Goal: Task Accomplishment & Management: Manage account settings

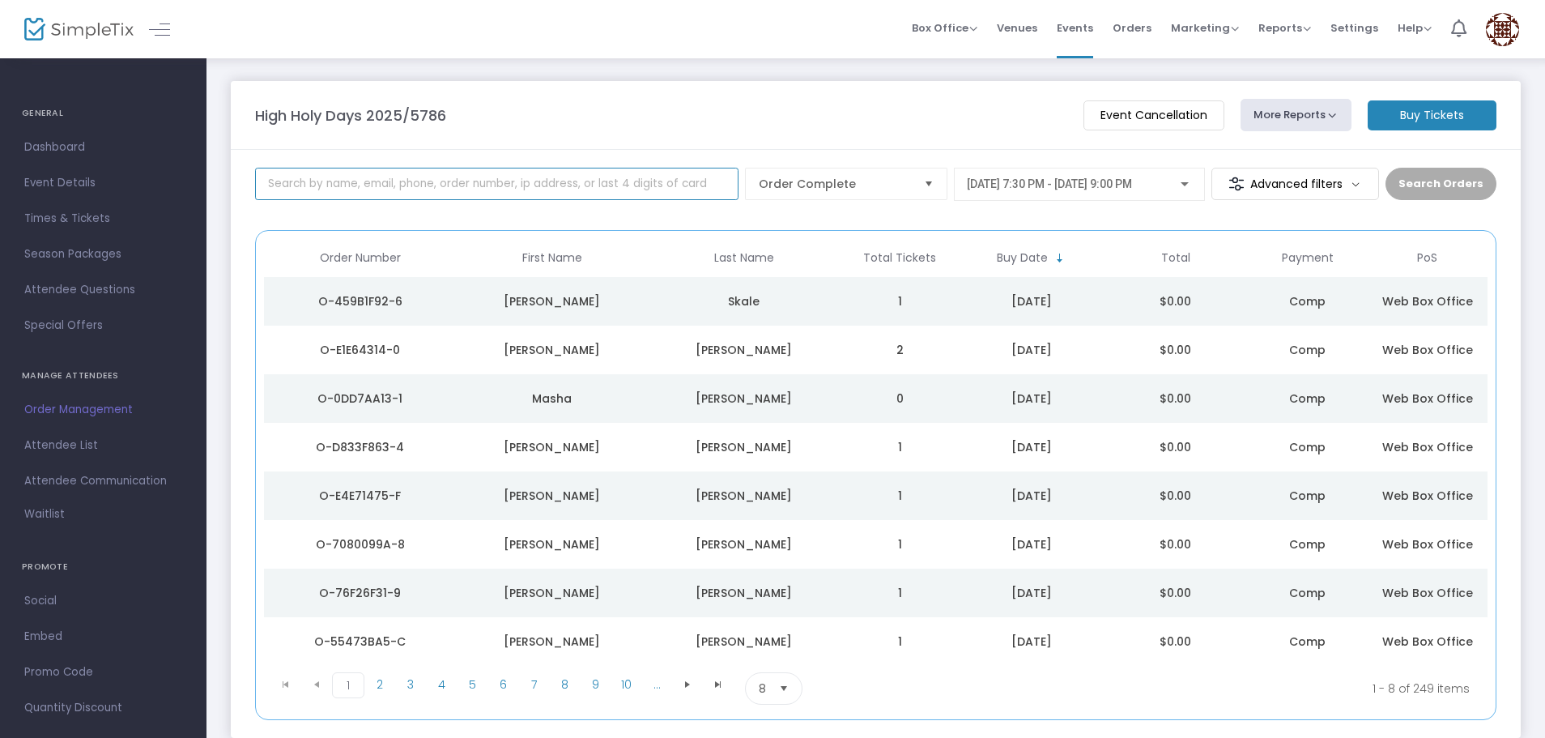
click at [373, 172] on input at bounding box center [496, 184] width 483 height 32
type input "rose"
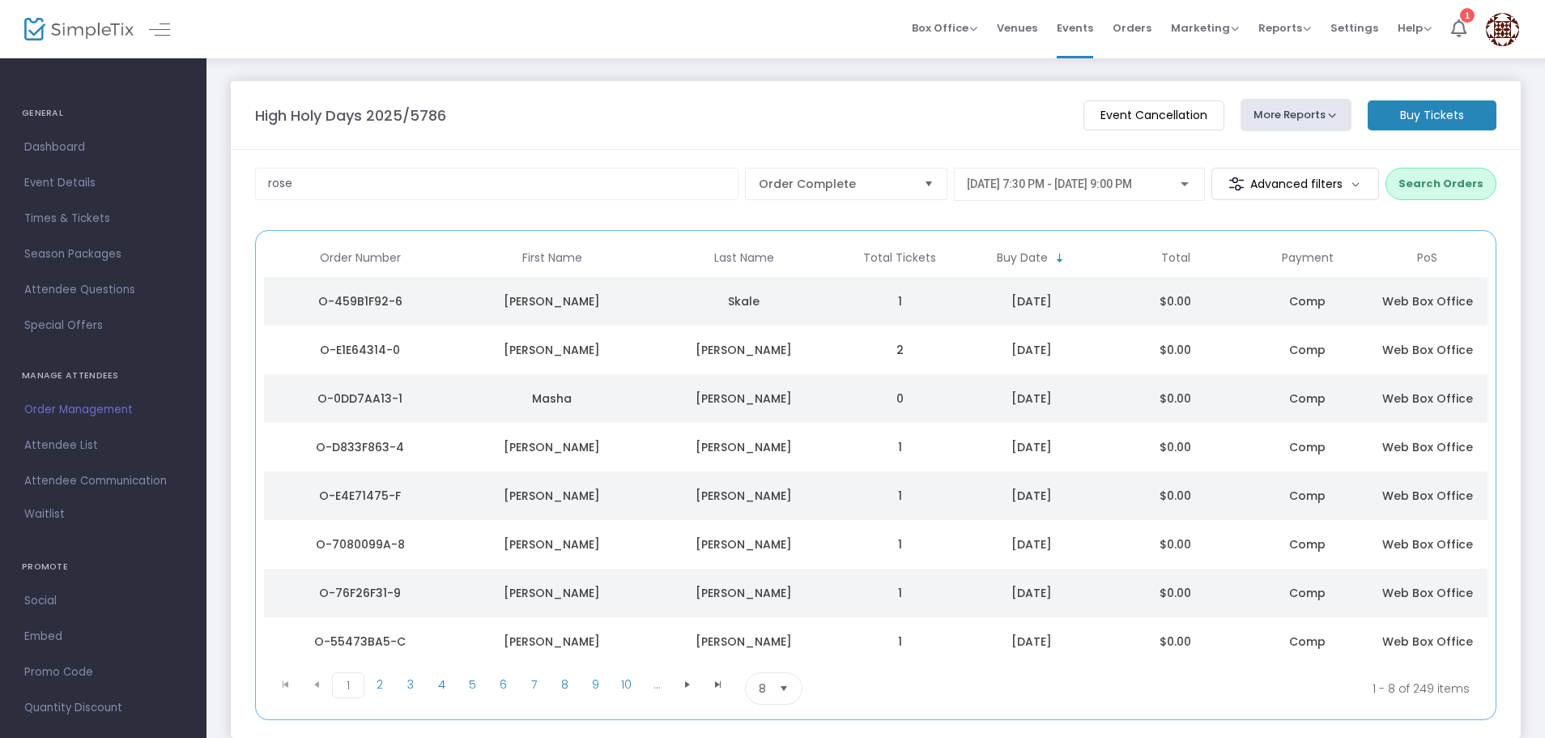
click at [1444, 188] on button "Search Orders" at bounding box center [1441, 184] width 111 height 32
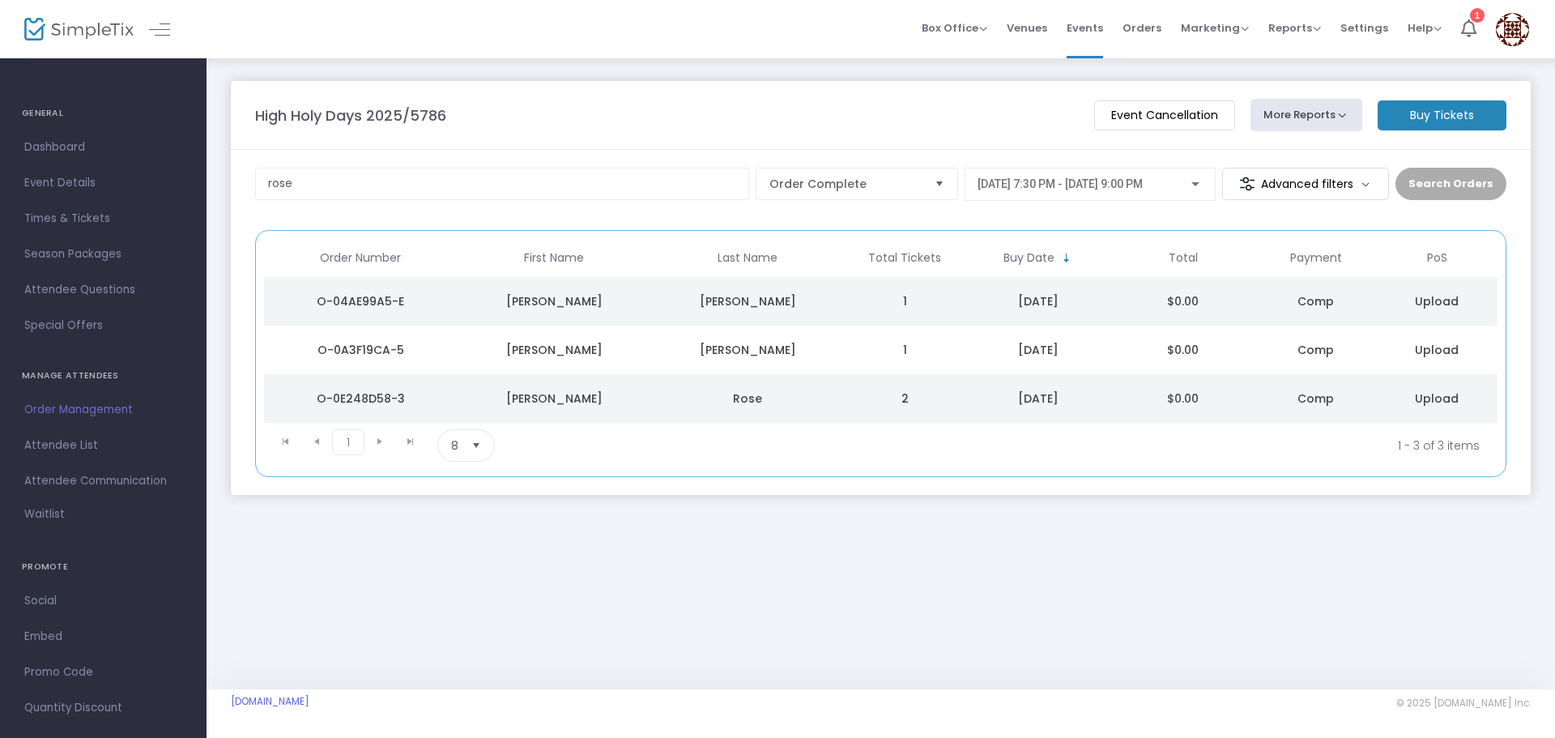
click at [379, 441] on kendo-pager-next-buttons at bounding box center [395, 445] width 62 height 32
click at [894, 182] on span "Order Complete" at bounding box center [845, 184] width 152 height 16
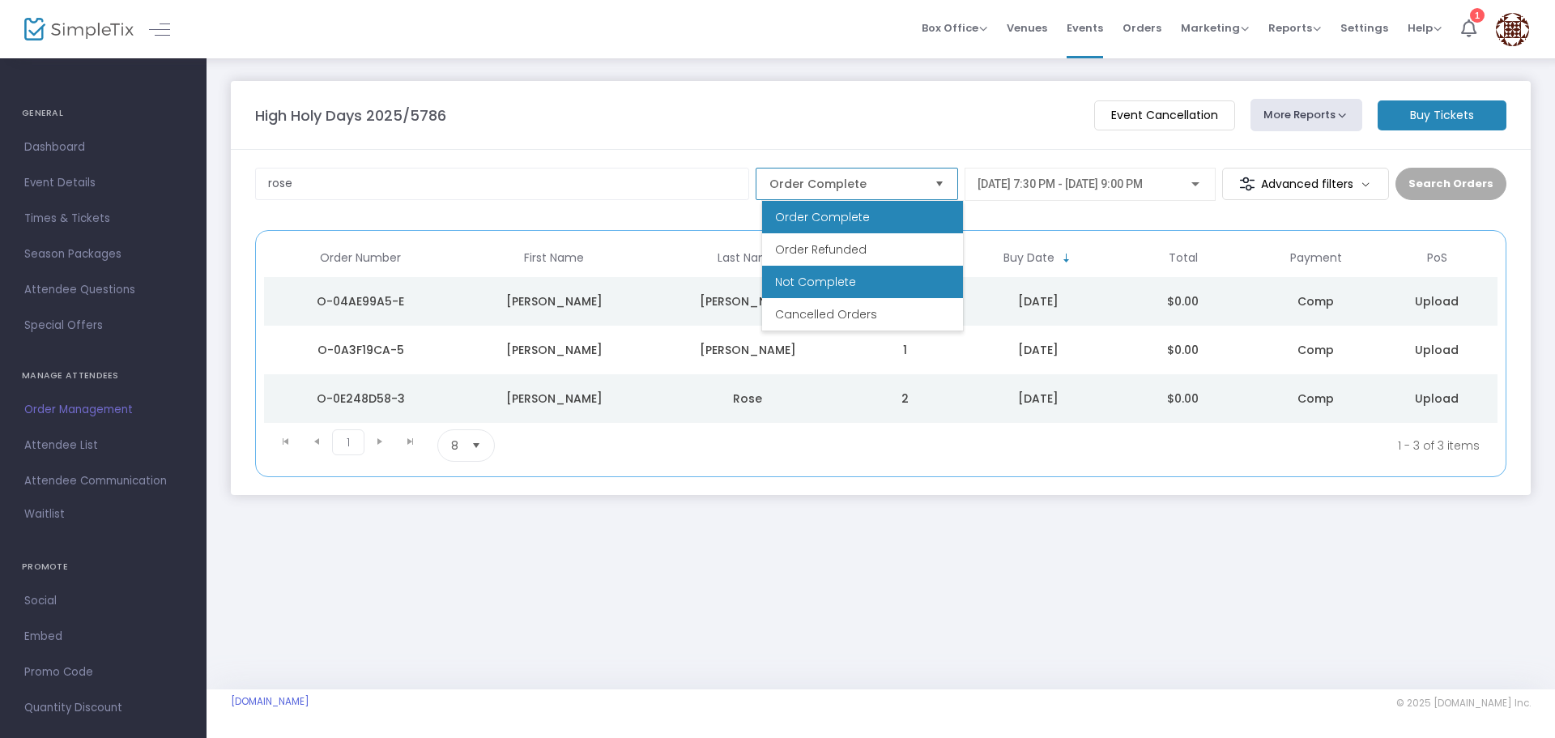
click at [898, 272] on li "Not Complete" at bounding box center [862, 282] width 201 height 32
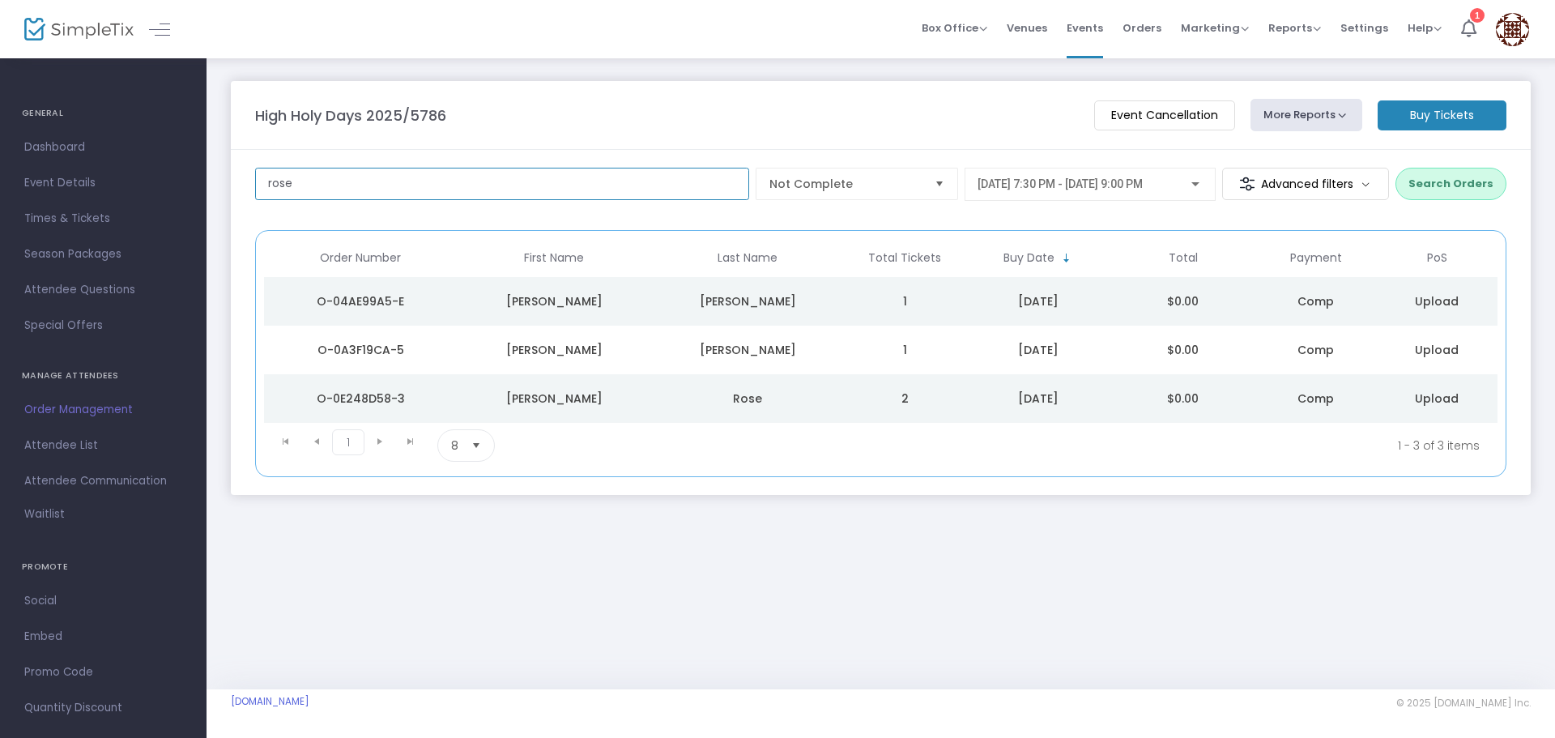
click at [297, 170] on input "rose" at bounding box center [502, 184] width 494 height 32
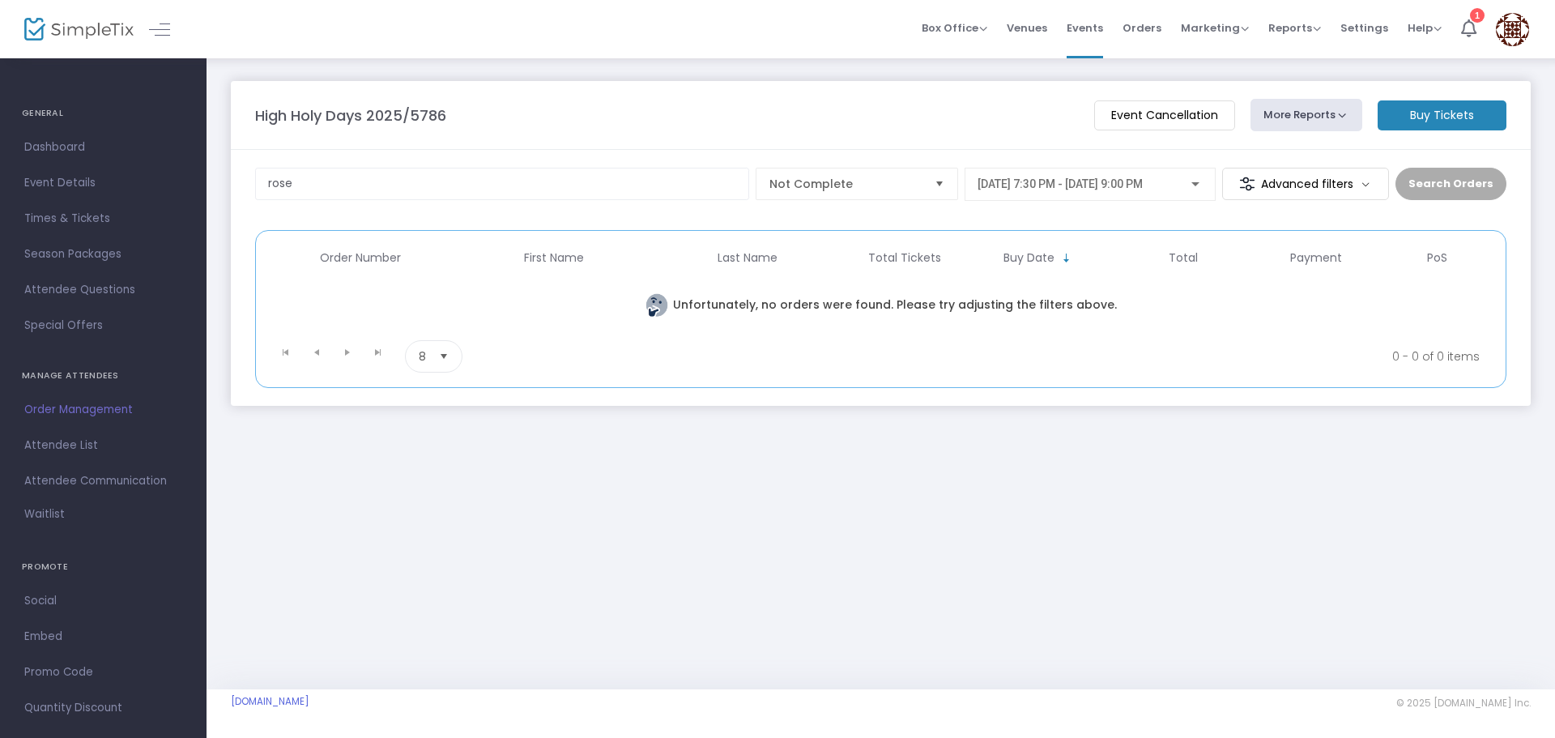
click at [1287, 119] on button "More Reports" at bounding box center [1306, 115] width 112 height 32
click at [971, 126] on div "High Holy Days 2025/5786" at bounding box center [666, 115] width 839 height 22
drag, startPoint x: 309, startPoint y: 187, endPoint x: 117, endPoint y: 191, distance: 191.2
click at [262, 190] on input "rose" at bounding box center [502, 184] width 494 height 32
click at [922, 189] on span "Not Complete" at bounding box center [845, 184] width 152 height 16
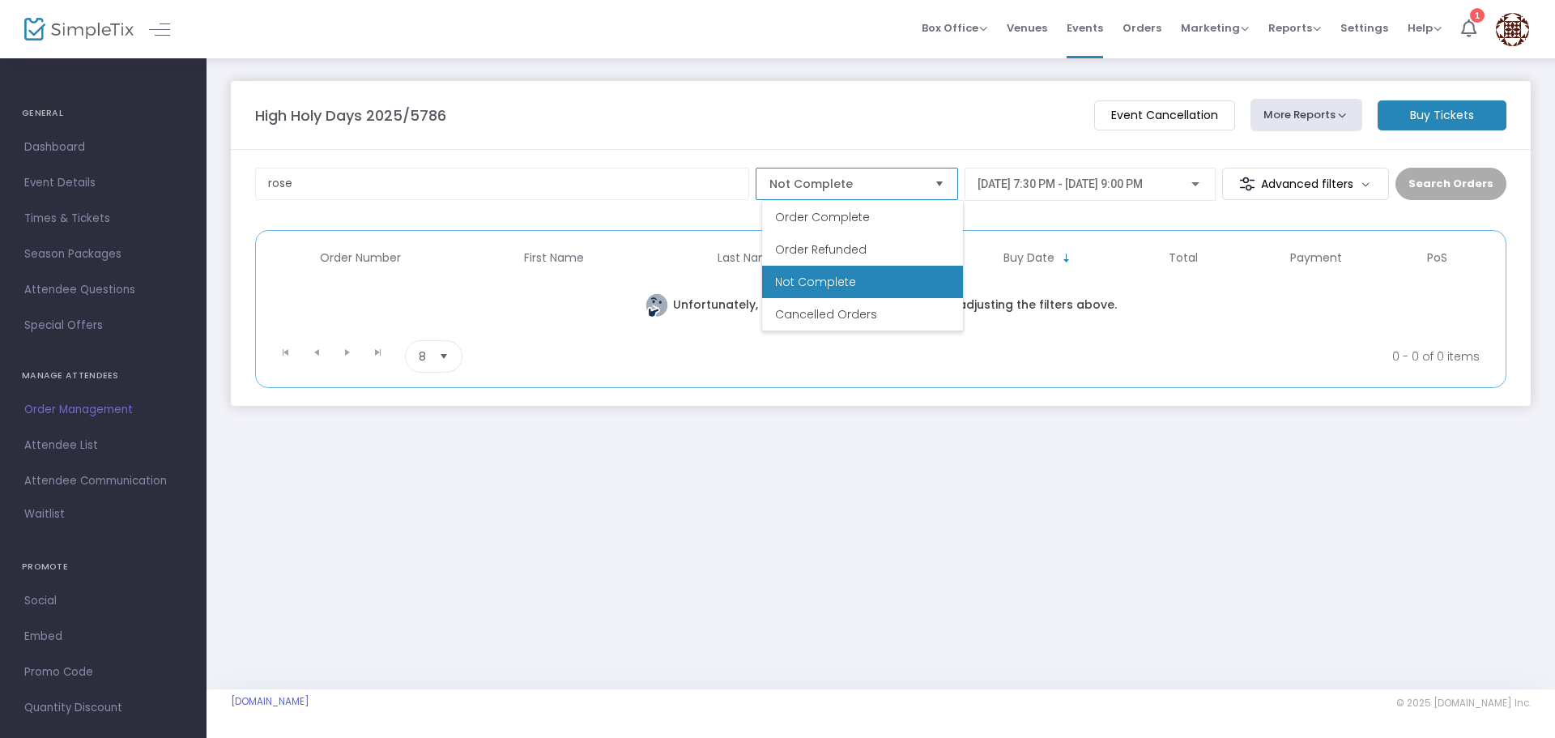
drag, startPoint x: 920, startPoint y: 213, endPoint x: 1003, endPoint y: 214, distance: 83.4
click at [920, 214] on li "Order Complete" at bounding box center [862, 217] width 201 height 32
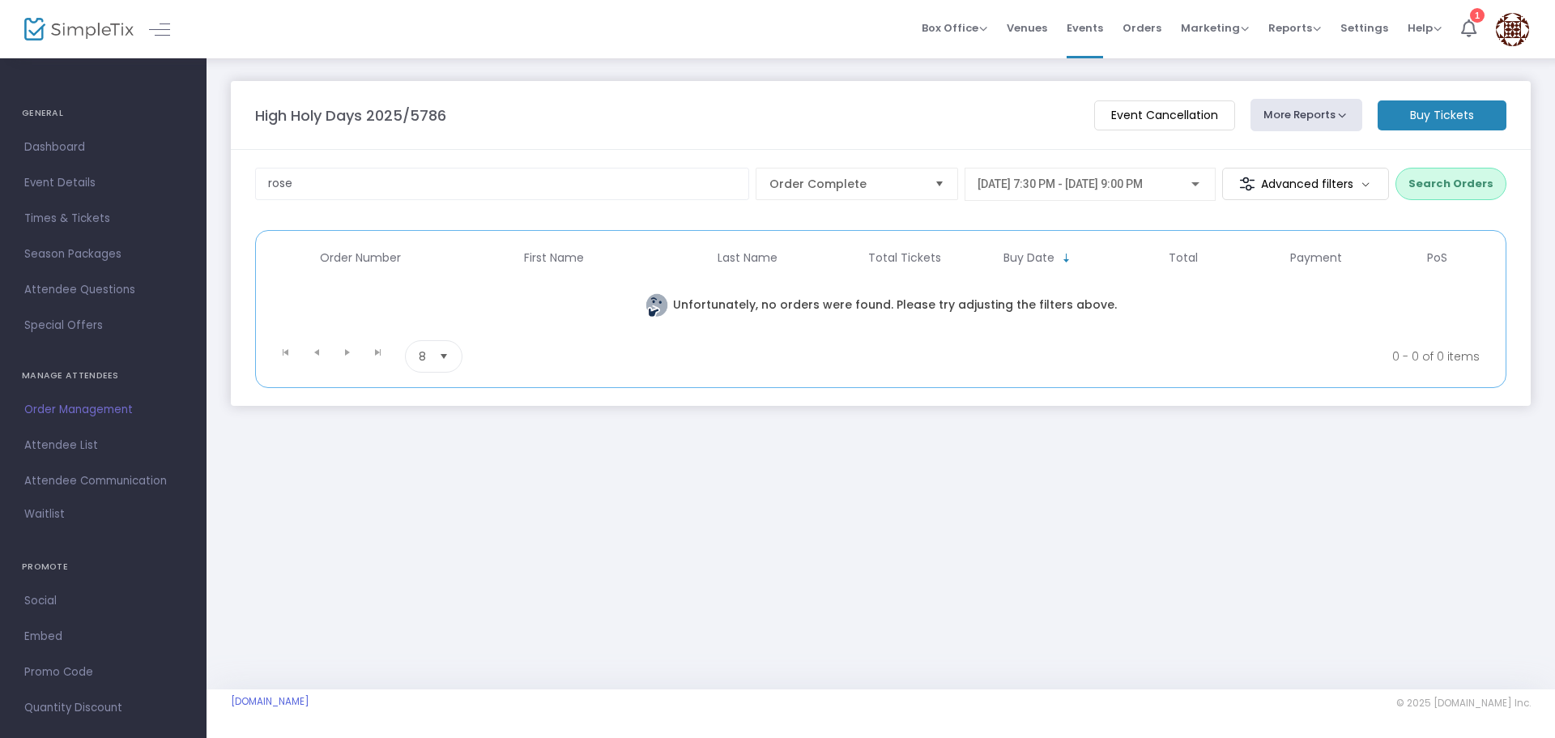
click at [1449, 181] on button "Search Orders" at bounding box center [1450, 184] width 111 height 32
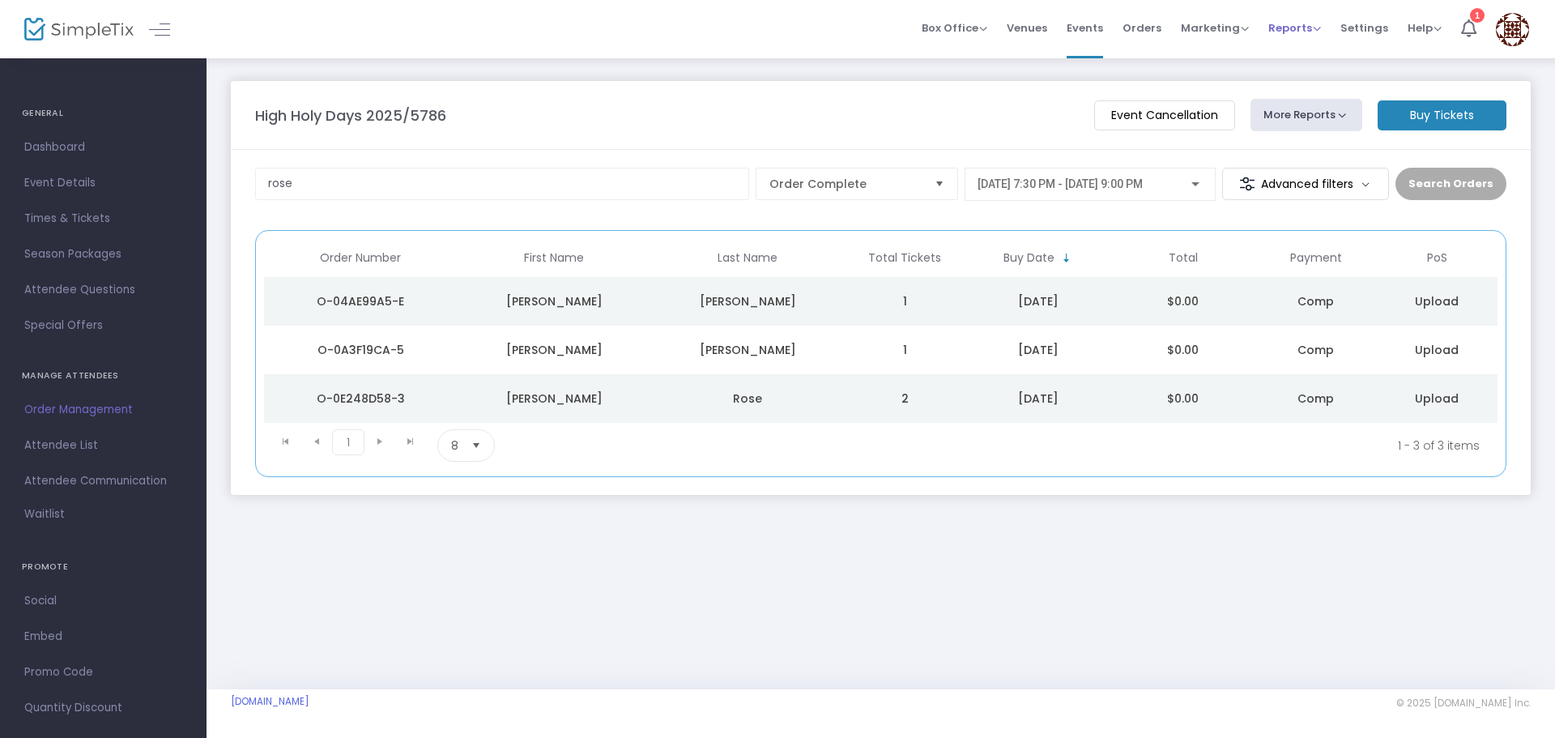
click at [1296, 25] on span "Reports" at bounding box center [1294, 27] width 53 height 15
click at [1147, 23] on span "Orders" at bounding box center [1141, 27] width 39 height 41
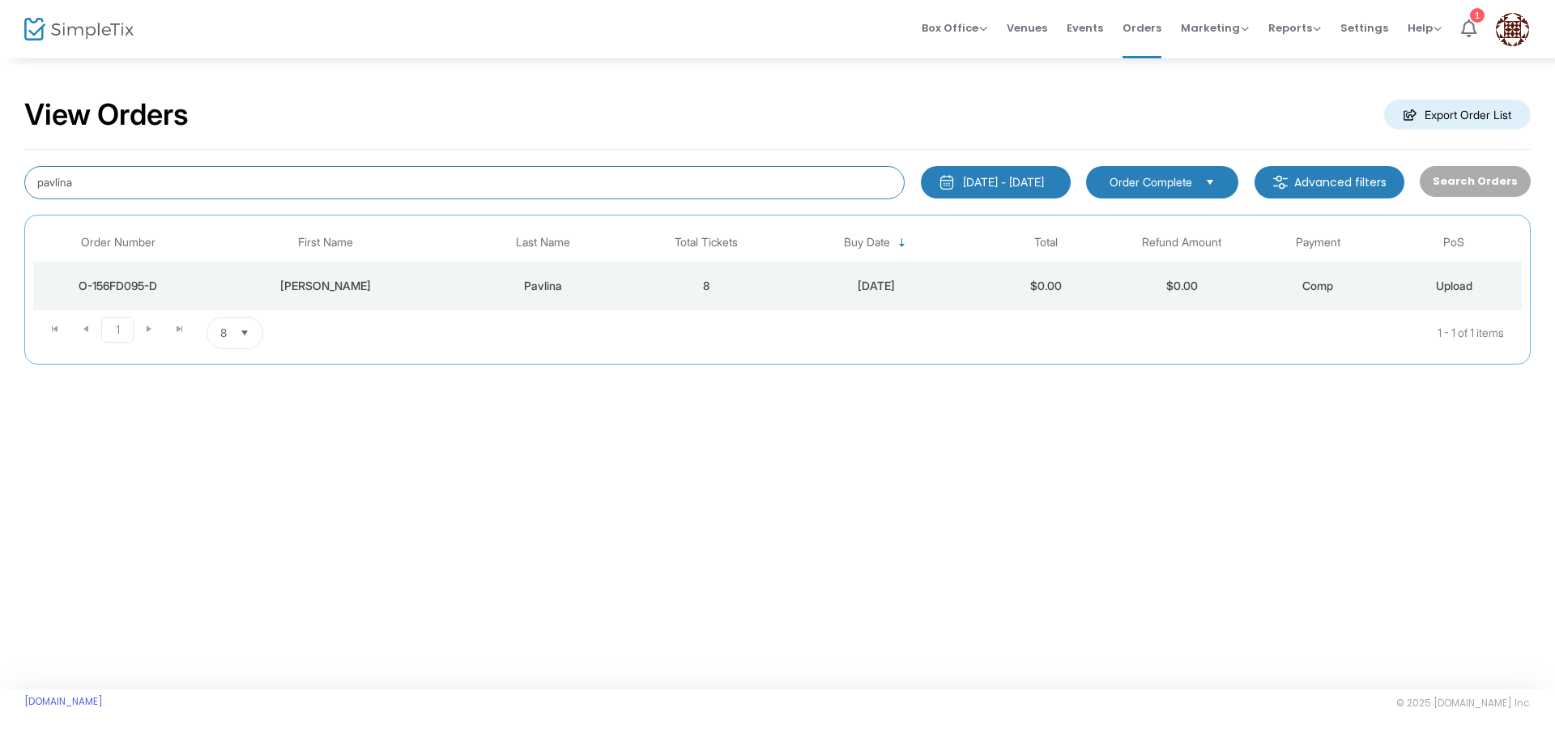
drag, startPoint x: 92, startPoint y: 182, endPoint x: -49, endPoint y: 194, distance: 142.2
click at [0, 194] on html "Processing... please wait Box Office Sell Tickets Bookings Sell Season Pass Ven…" at bounding box center [777, 369] width 1555 height 738
type input "rose"
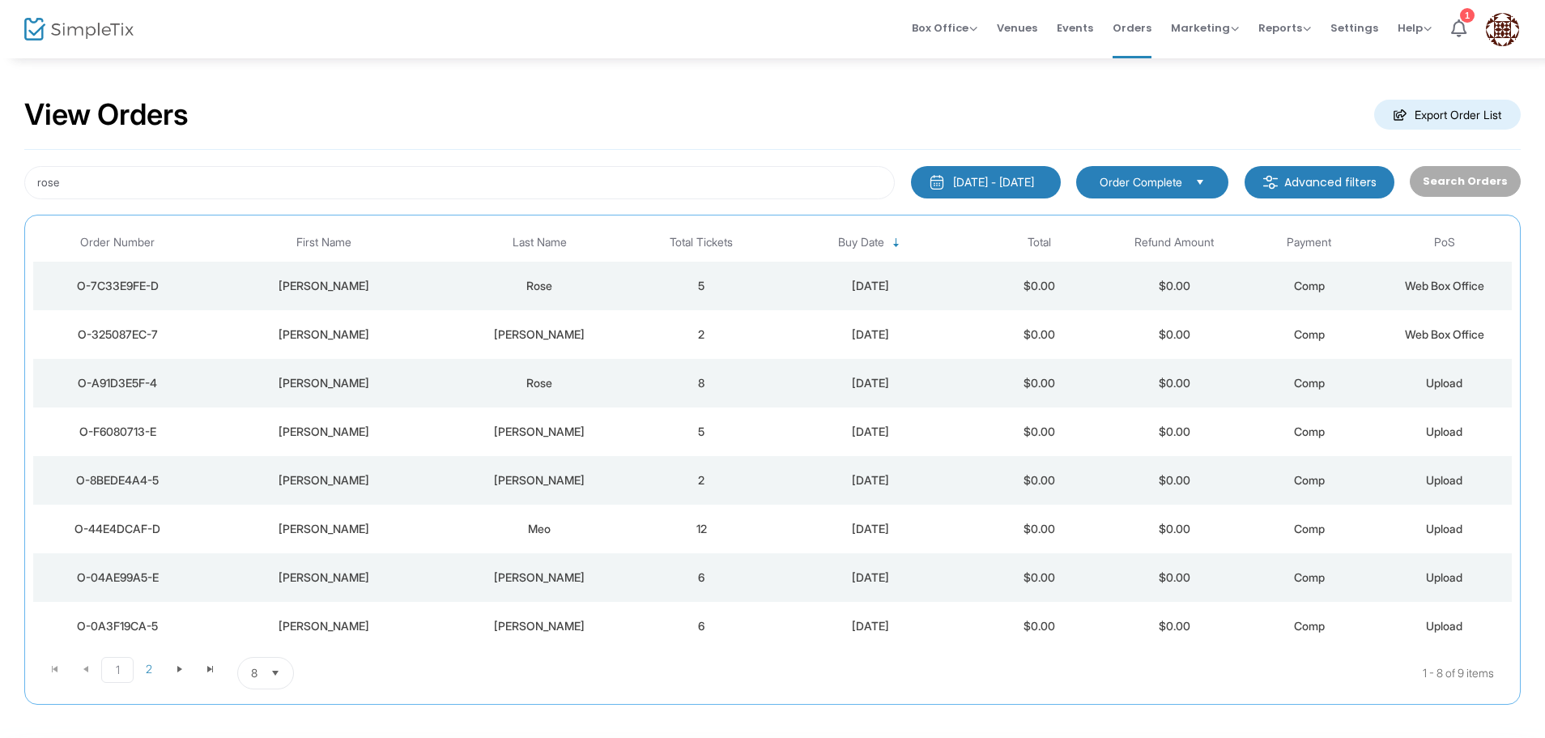
click at [357, 286] on div "[PERSON_NAME]" at bounding box center [323, 286] width 235 height 16
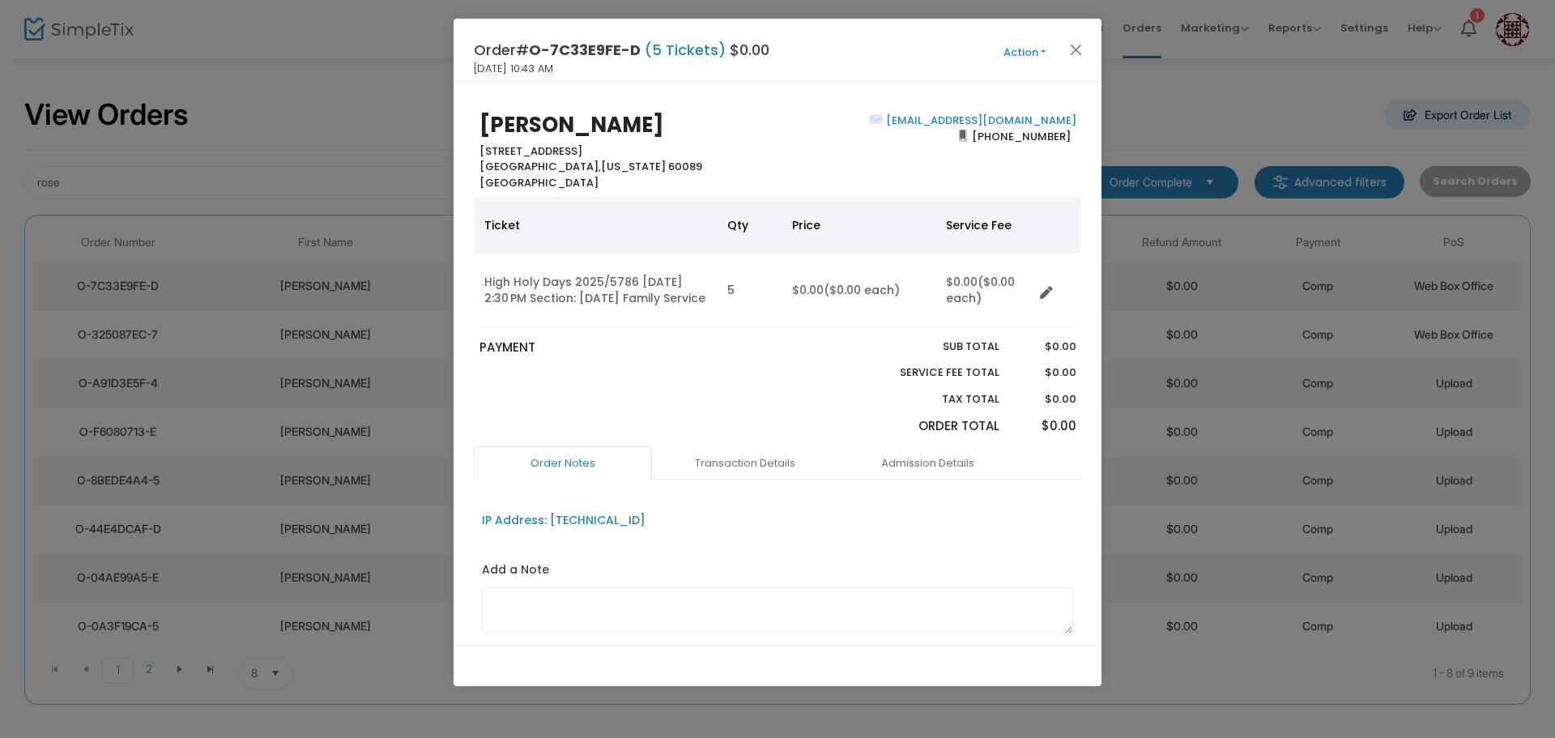
click at [1022, 54] on button "Action" at bounding box center [1024, 53] width 97 height 18
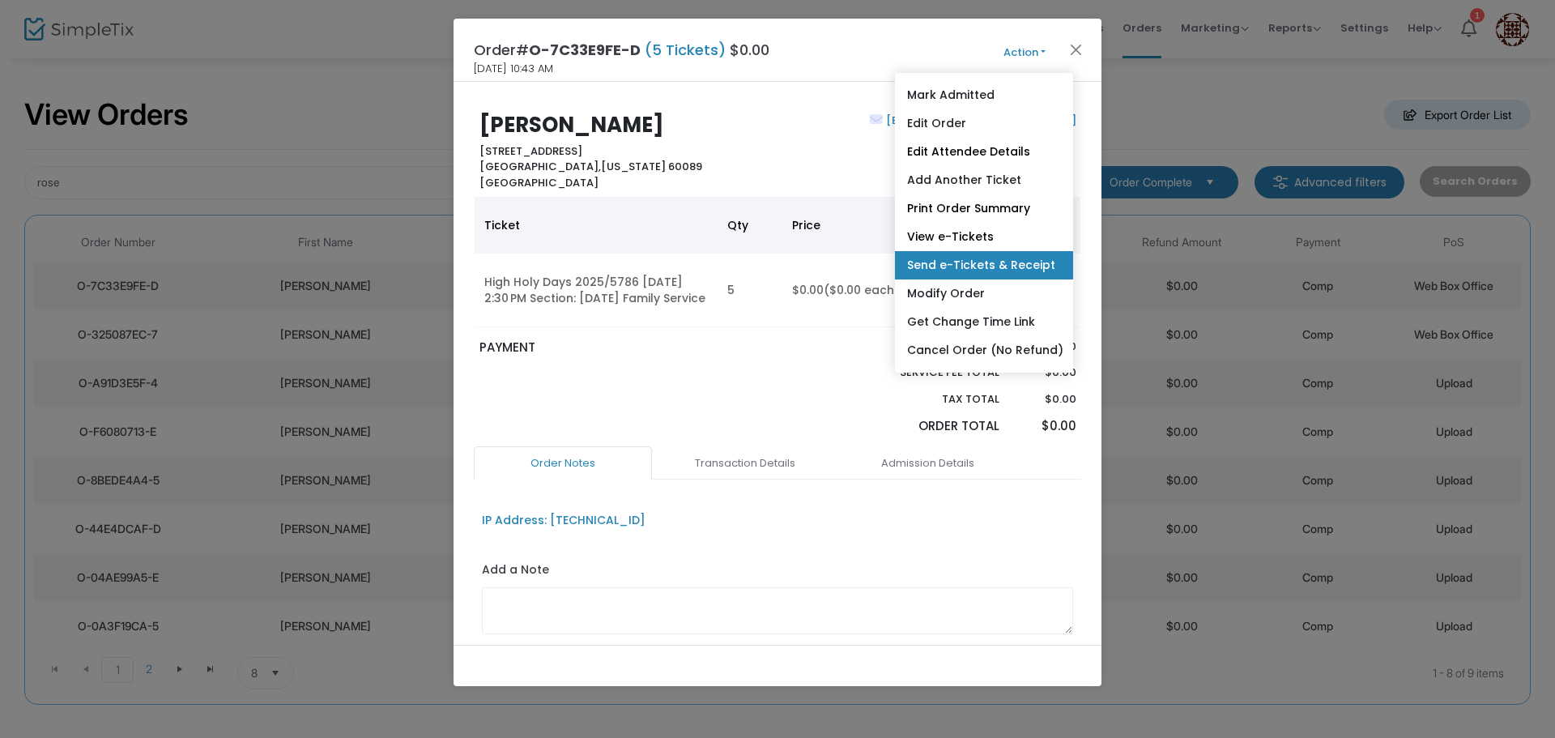
click at [980, 261] on link "Send e-Tickets & Receipt" at bounding box center [984, 265] width 178 height 28
type input "[EMAIL_ADDRESS][DOMAIN_NAME]"
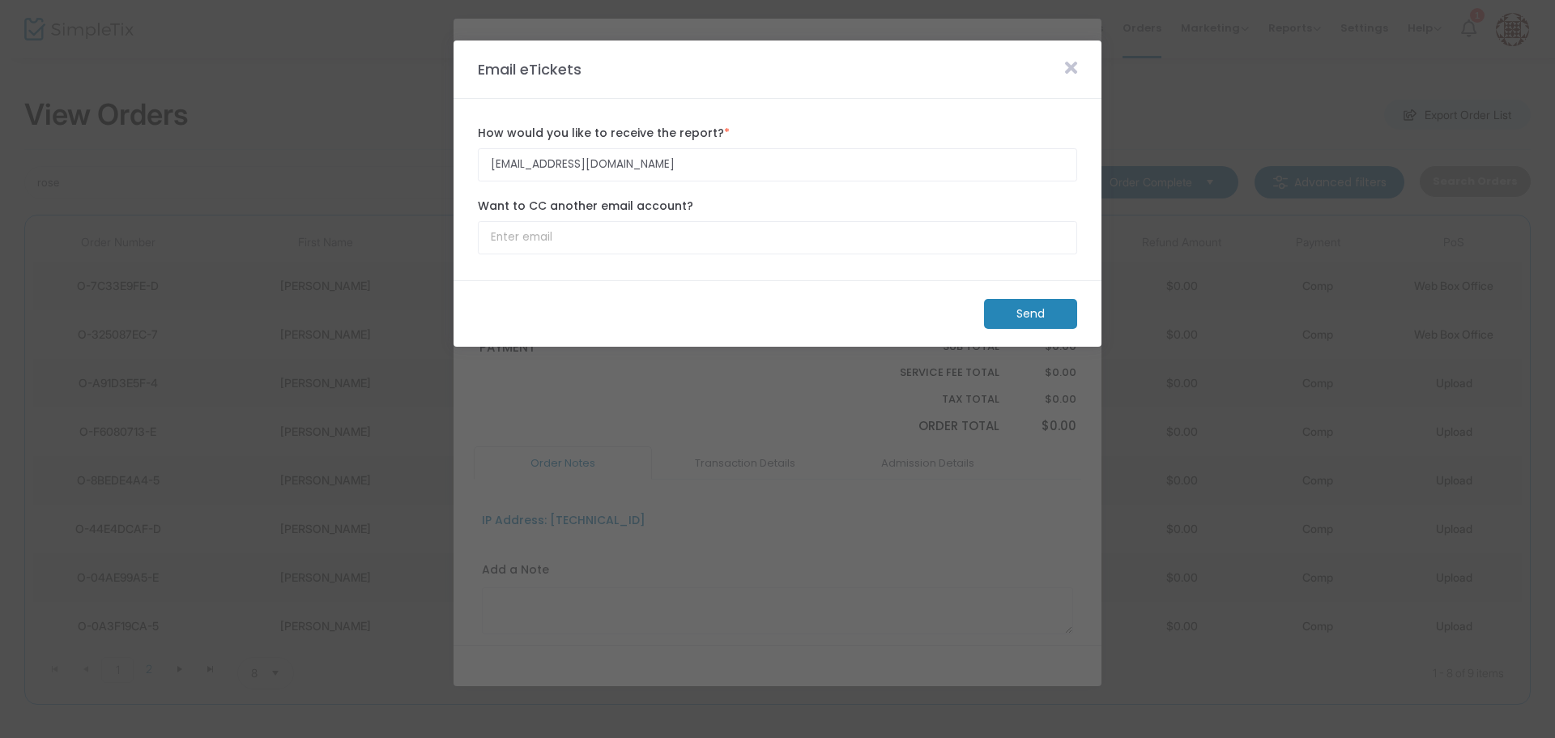
click at [1021, 313] on m-button "Send" at bounding box center [1030, 314] width 93 height 30
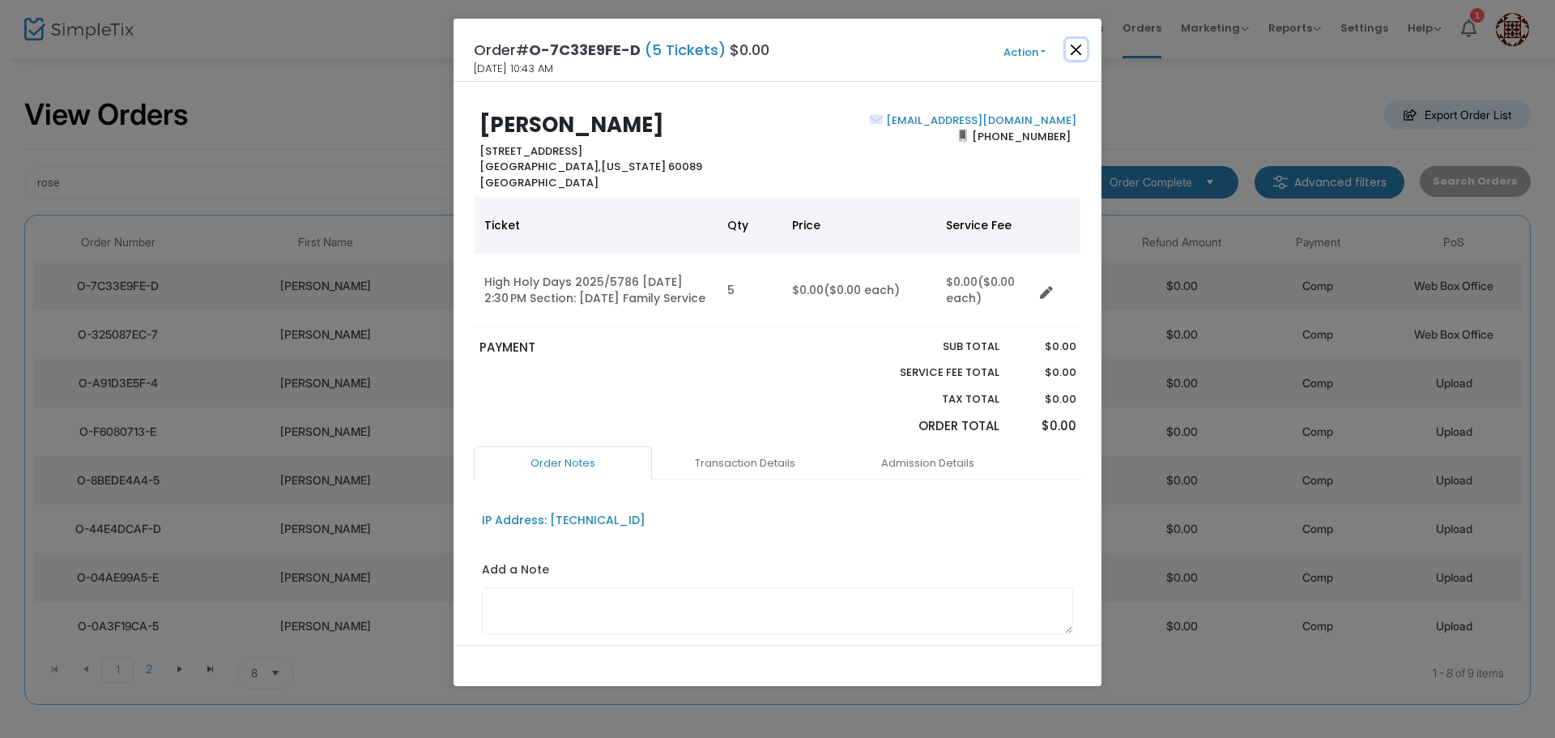
drag, startPoint x: 1075, startPoint y: 45, endPoint x: 691, endPoint y: 4, distance: 386.1
click at [1074, 45] on button "Close" at bounding box center [1076, 49] width 21 height 21
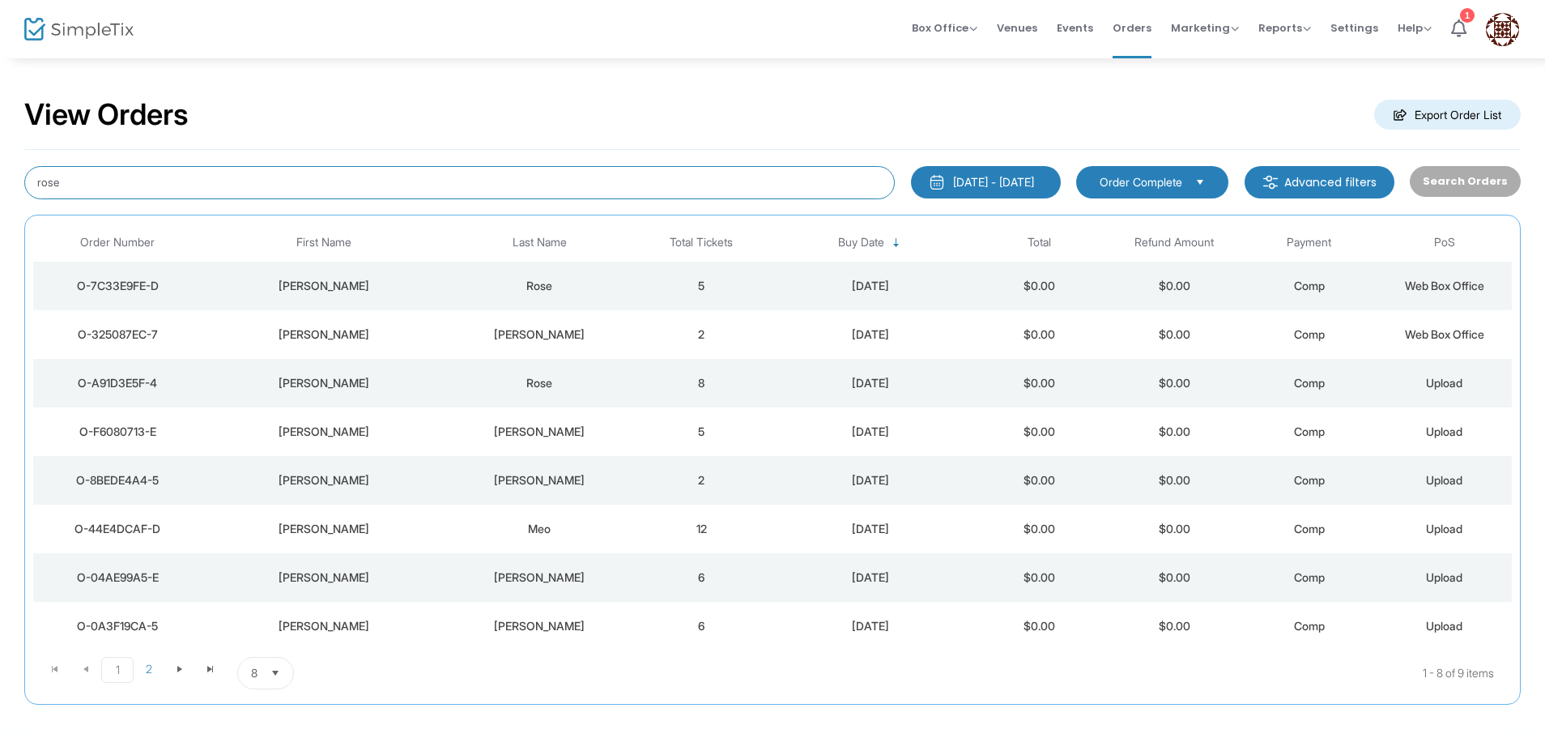
drag, startPoint x: 70, startPoint y: 187, endPoint x: -8, endPoint y: 186, distance: 77.7
click at [0, 186] on html "Processing... please wait Box Office Sell Tickets Bookings Sell Season Pass Ven…" at bounding box center [772, 369] width 1545 height 738
type input "[PERSON_NAME]"
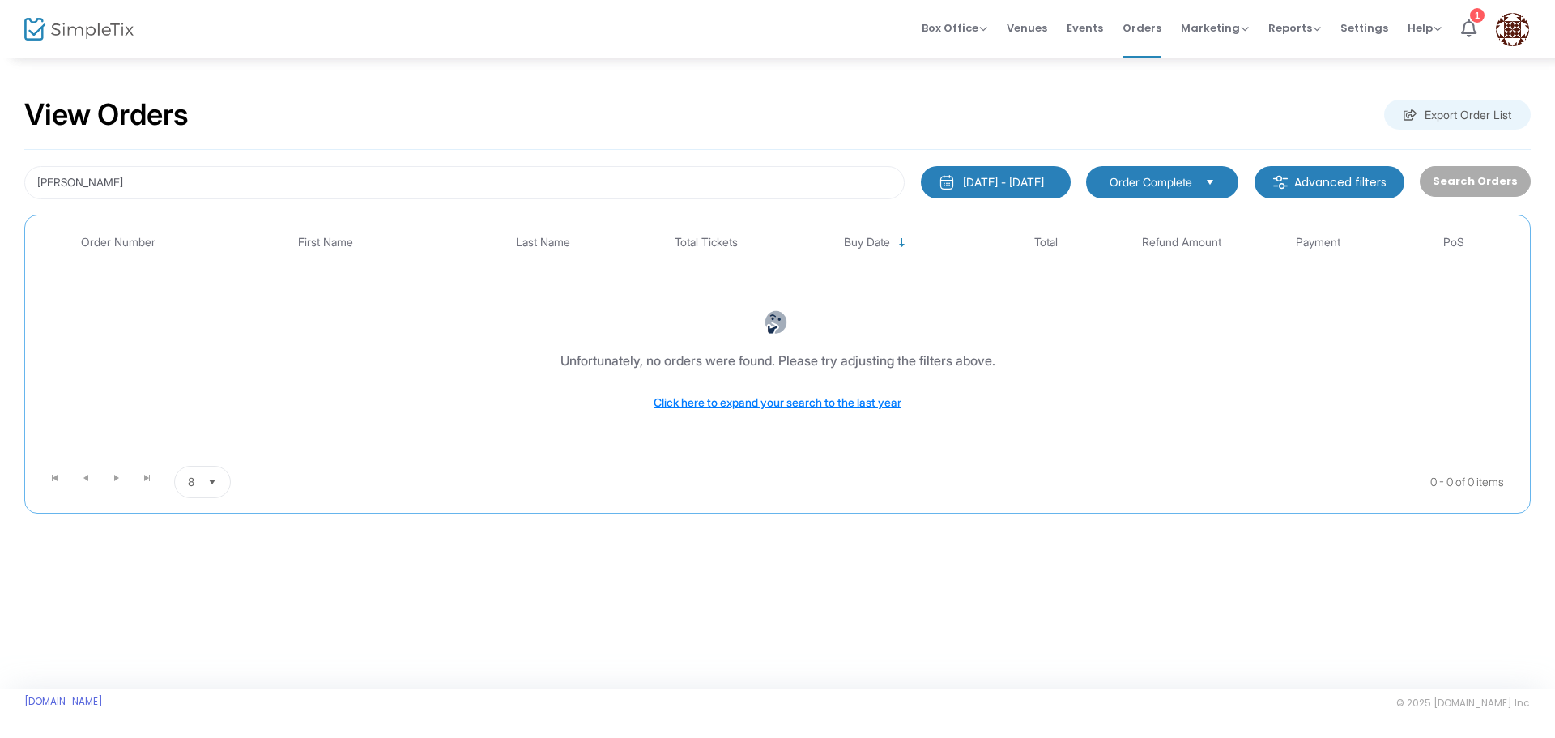
click at [41, 27] on img at bounding box center [78, 29] width 109 height 23
